Goal: Find specific page/section: Find specific page/section

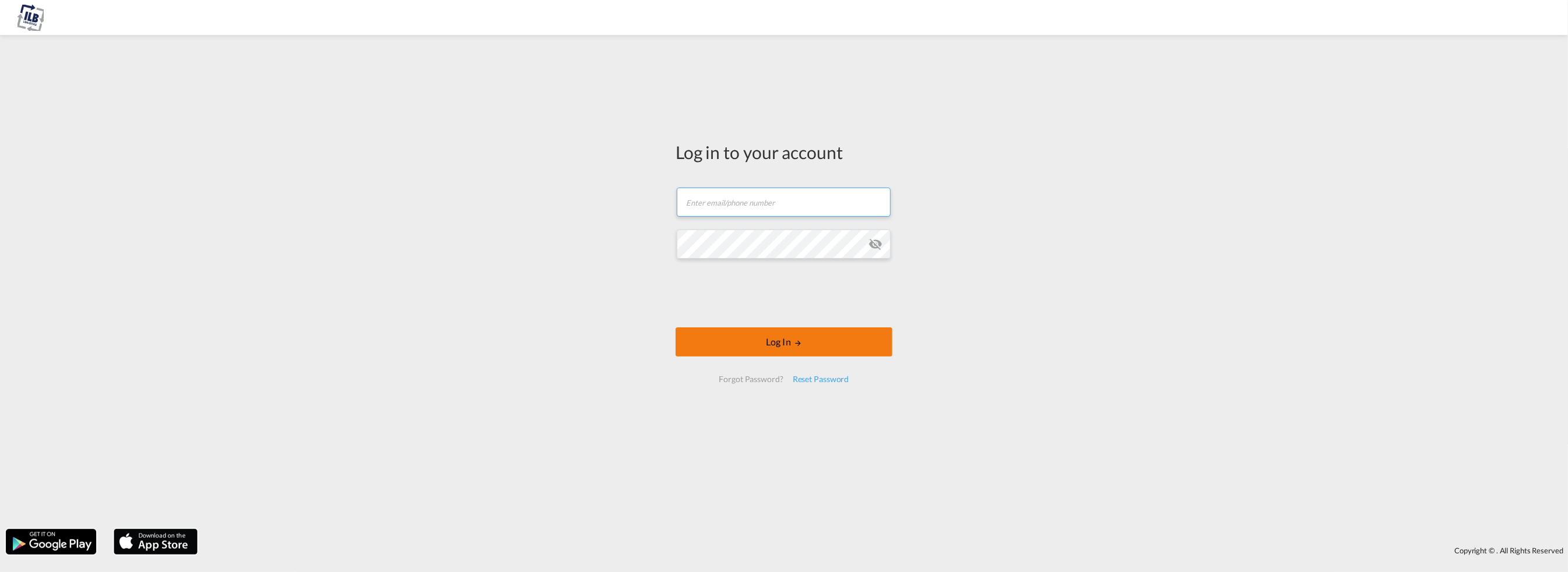
type input "[PERSON_NAME][EMAIL_ADDRESS][DOMAIN_NAME]"
click at [779, 343] on button "Log In" at bounding box center [784, 342] width 217 height 29
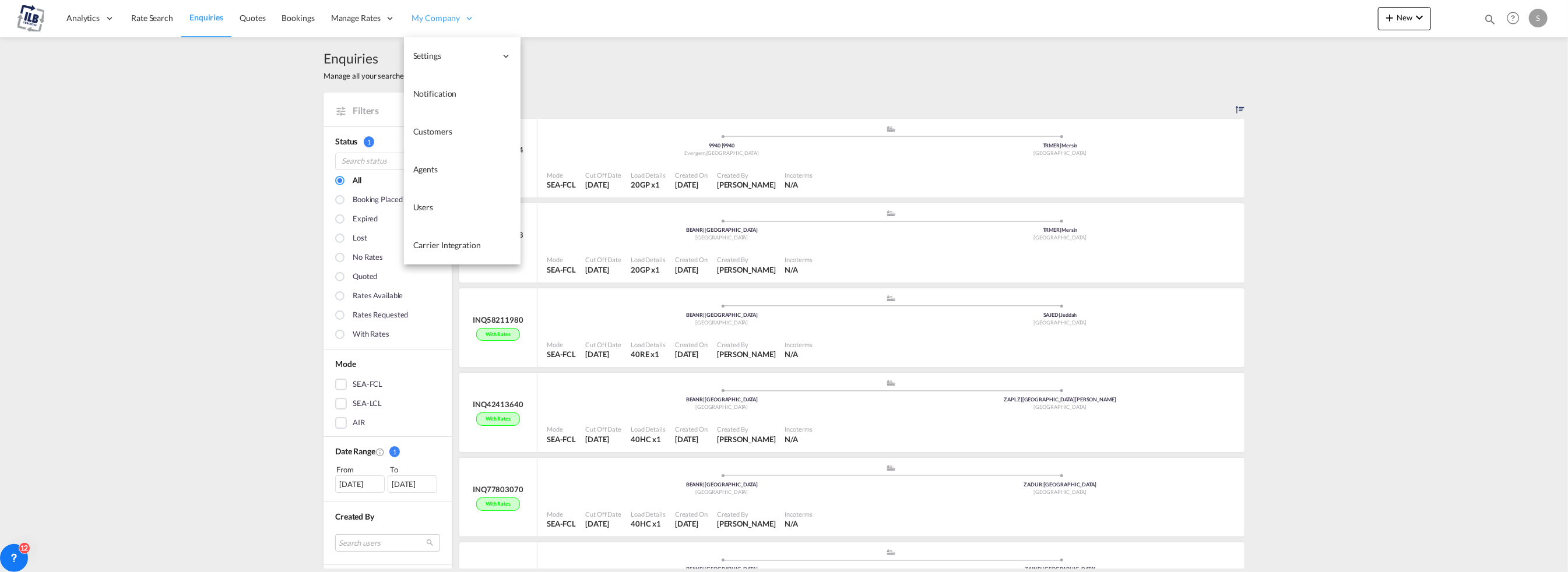
click at [425, 18] on span "My Company" at bounding box center [436, 19] width 47 height 12
click at [431, 206] on span "Users" at bounding box center [424, 207] width 21 height 10
